Goal: Transaction & Acquisition: Purchase product/service

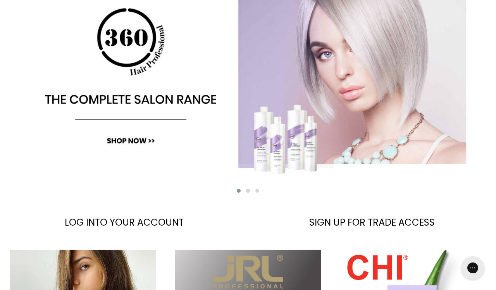
scroll to position [160, 0]
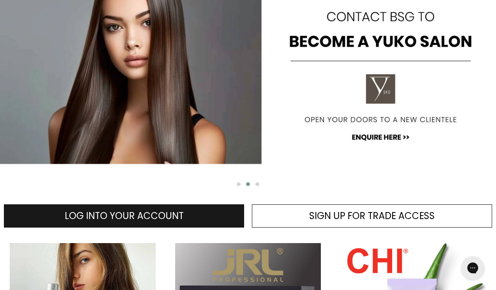
click at [213, 217] on link "LOG INTO YOUR ACCOUNT" at bounding box center [124, 215] width 240 height 23
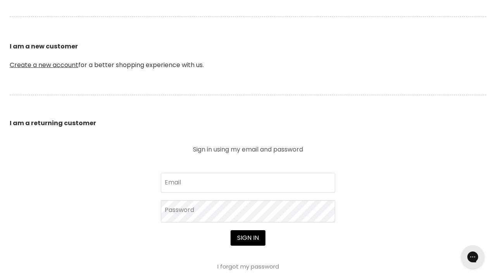
scroll to position [203, 0]
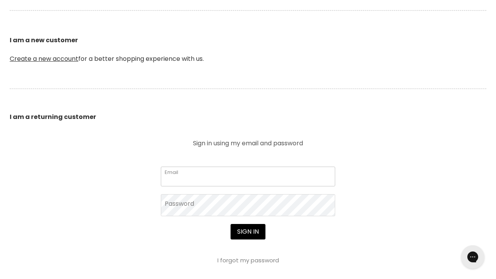
type input "lhorwood21.acc@gmail.com"
click at [247, 232] on button "Sign in" at bounding box center [247, 231] width 35 height 15
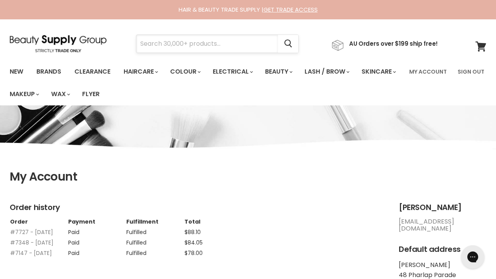
click at [178, 45] on input "Search" at bounding box center [206, 44] width 141 height 18
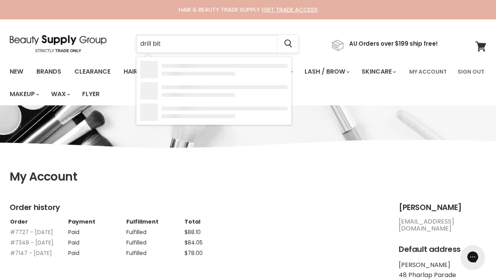
type input "drill bits"
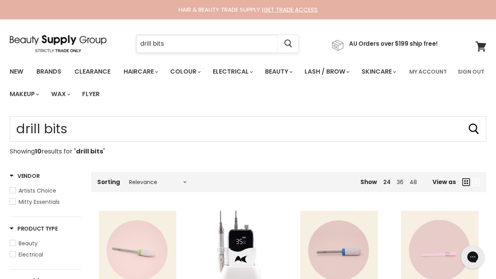
click at [205, 46] on input "drill bits" at bounding box center [206, 44] width 141 height 18
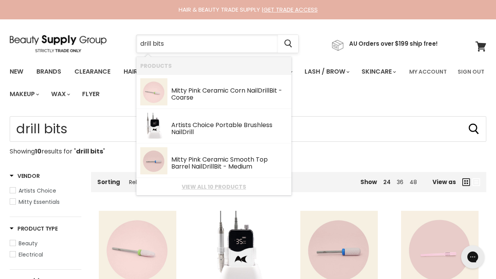
type input "drill bit"
